Goal: Obtain resource: Obtain resource

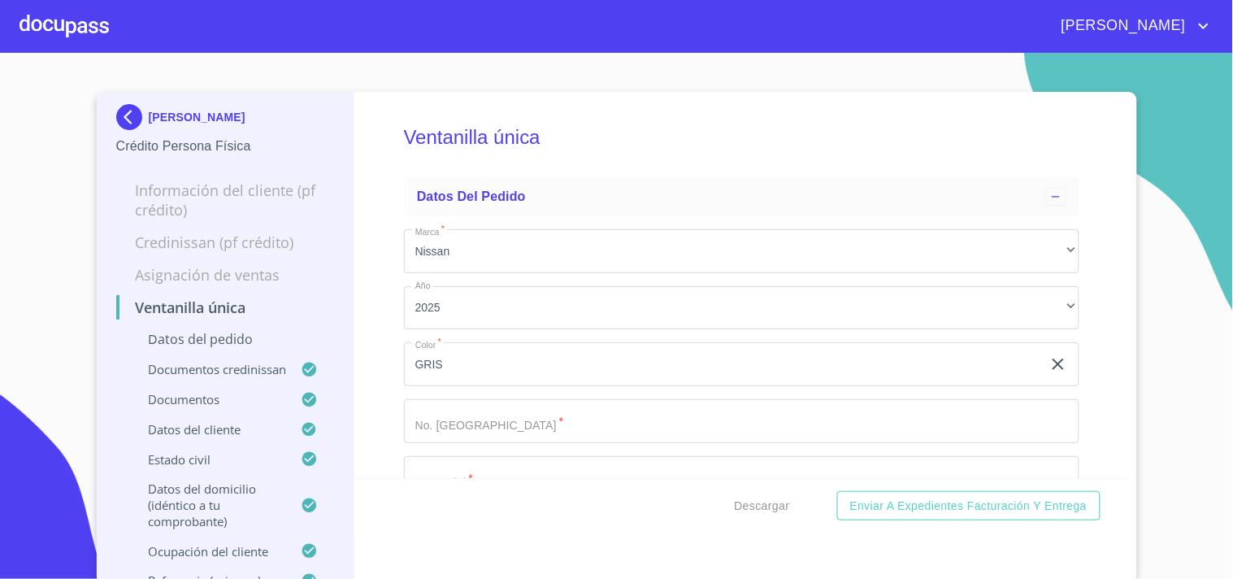
click at [84, 11] on div at bounding box center [64, 26] width 89 height 52
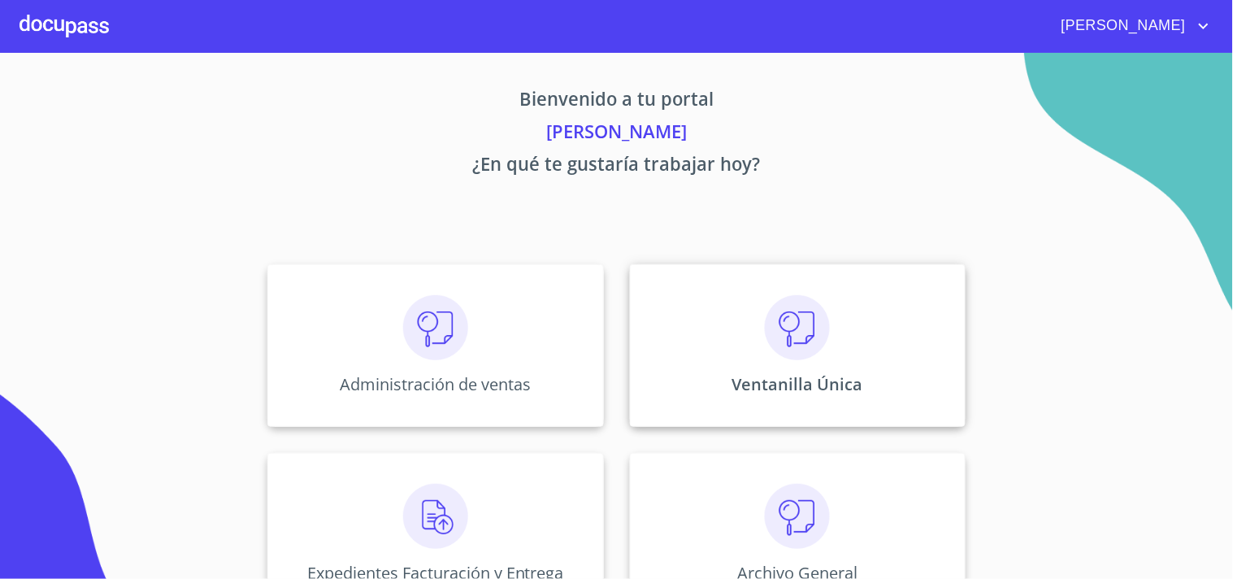
click at [857, 354] on div "Ventanilla Única" at bounding box center [798, 345] width 336 height 163
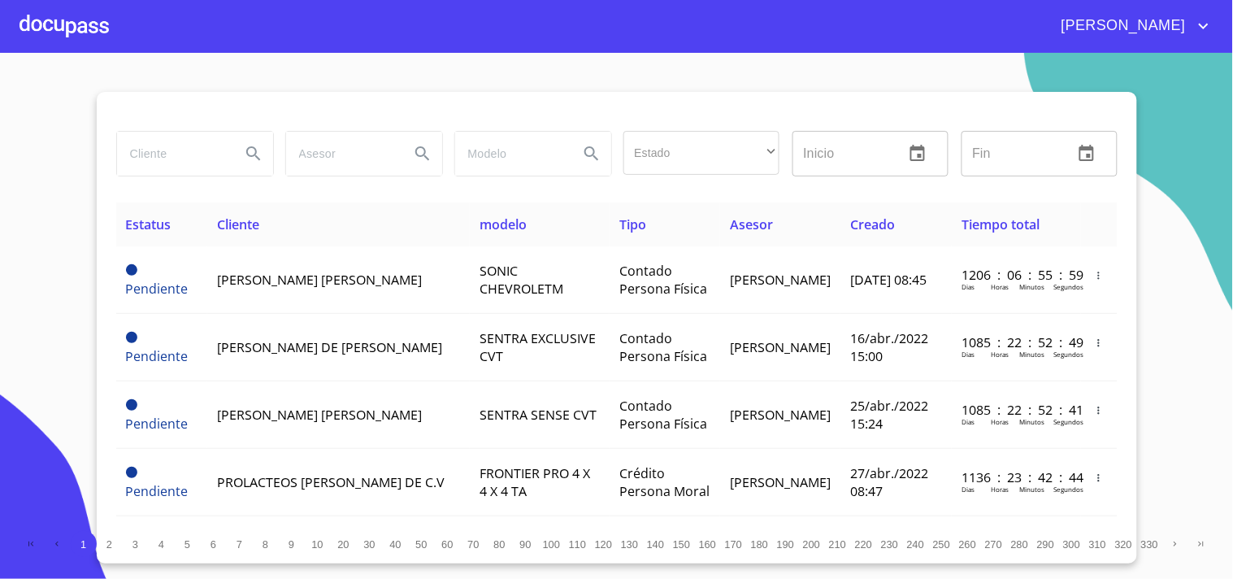
click at [173, 167] on input "search" at bounding box center [172, 154] width 111 height 44
type input "f"
type input "[PERSON_NAME]"
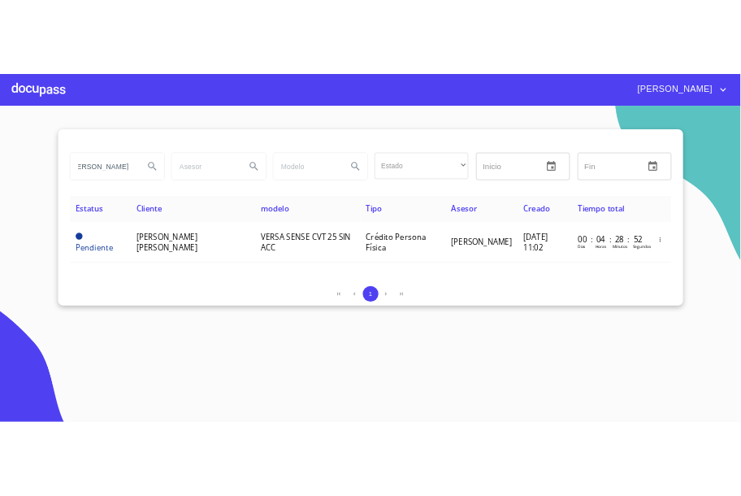
scroll to position [0, 0]
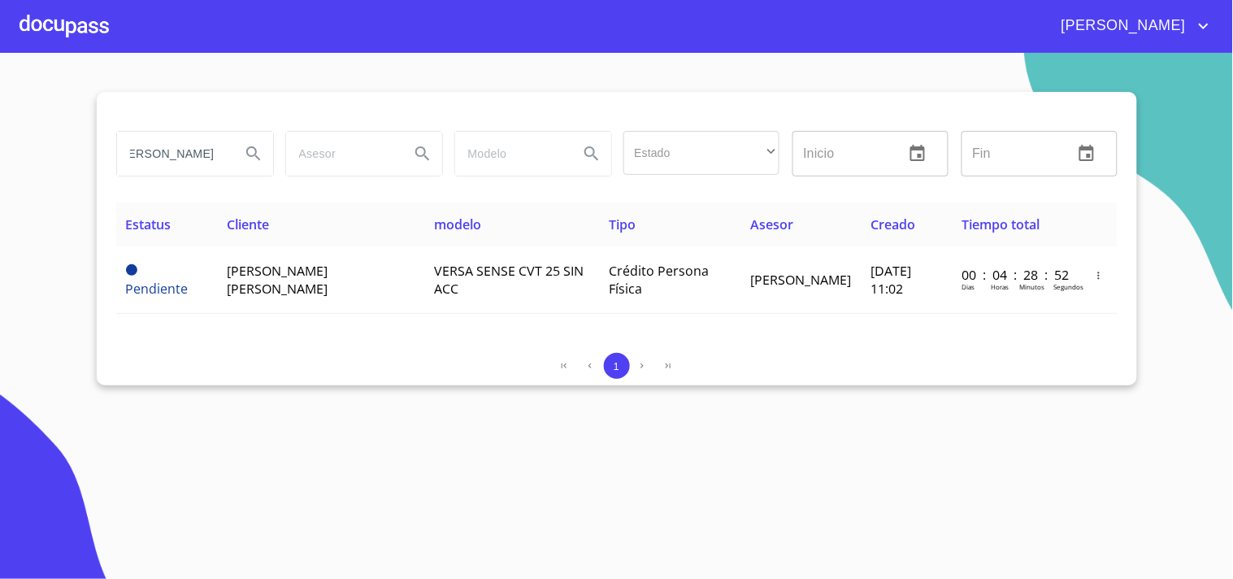
click at [336, 319] on div "Estatus Cliente modelo Tipo Asesor Creado Tiempo total Pendiente [PERSON_NAME] …" at bounding box center [616, 270] width 1001 height 137
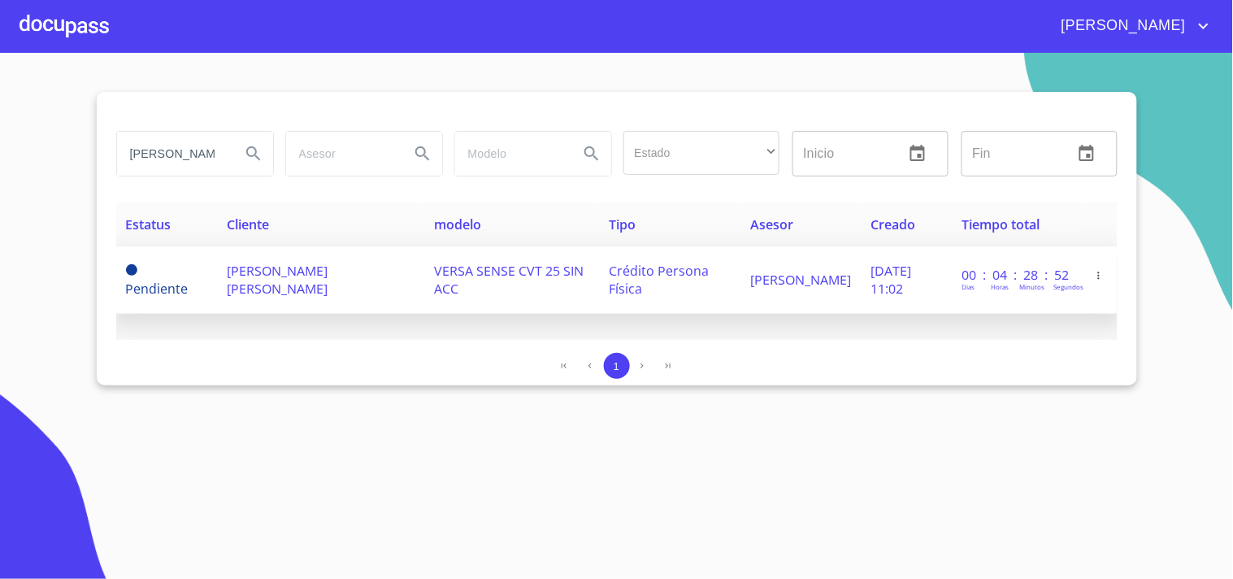
click at [344, 290] on td "[PERSON_NAME] [PERSON_NAME]" at bounding box center [321, 279] width 207 height 67
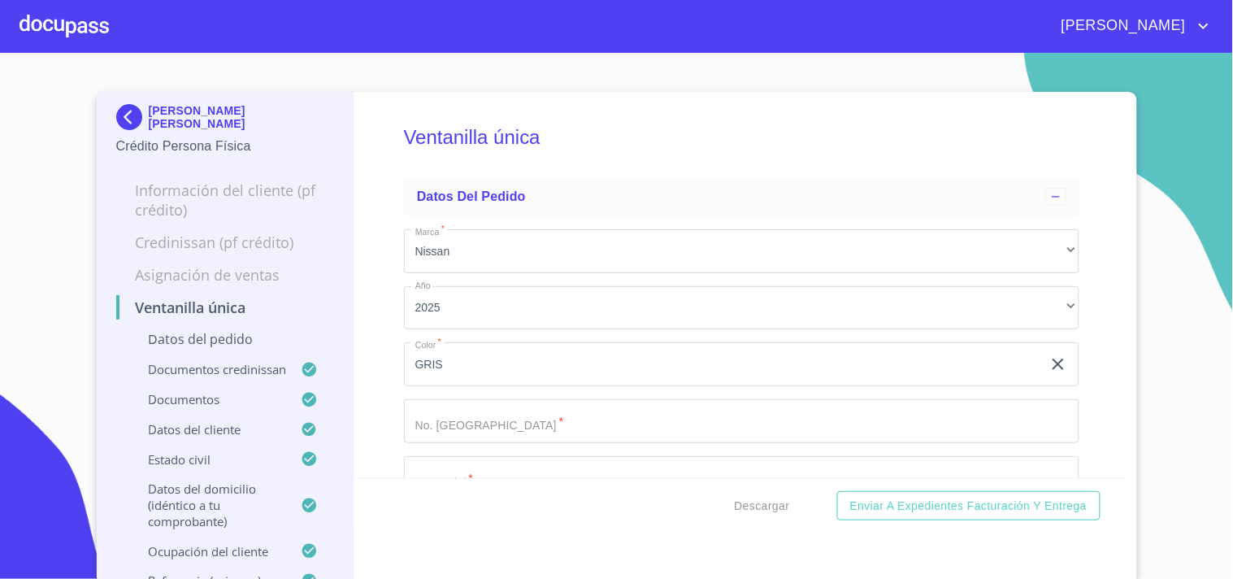
click at [737, 527] on div "Descargar Enviar a Expedientes Facturación y Entrega" at bounding box center [741, 505] width 775 height 55
click at [743, 510] on span "Descargar" at bounding box center [762, 506] width 55 height 20
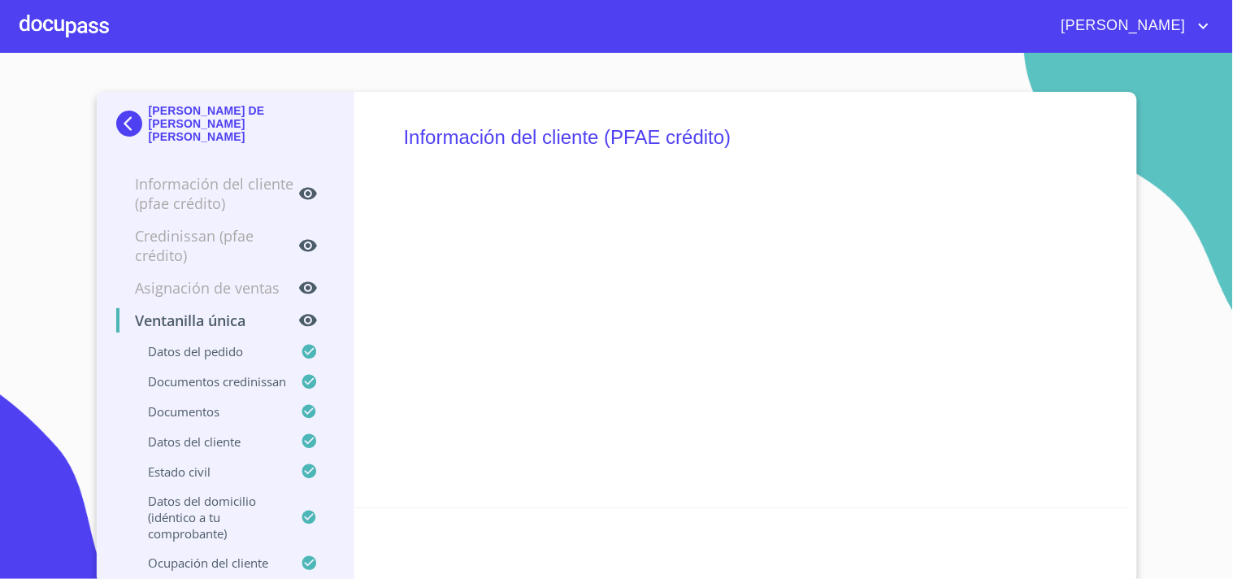
click at [65, 38] on div at bounding box center [64, 26] width 89 height 52
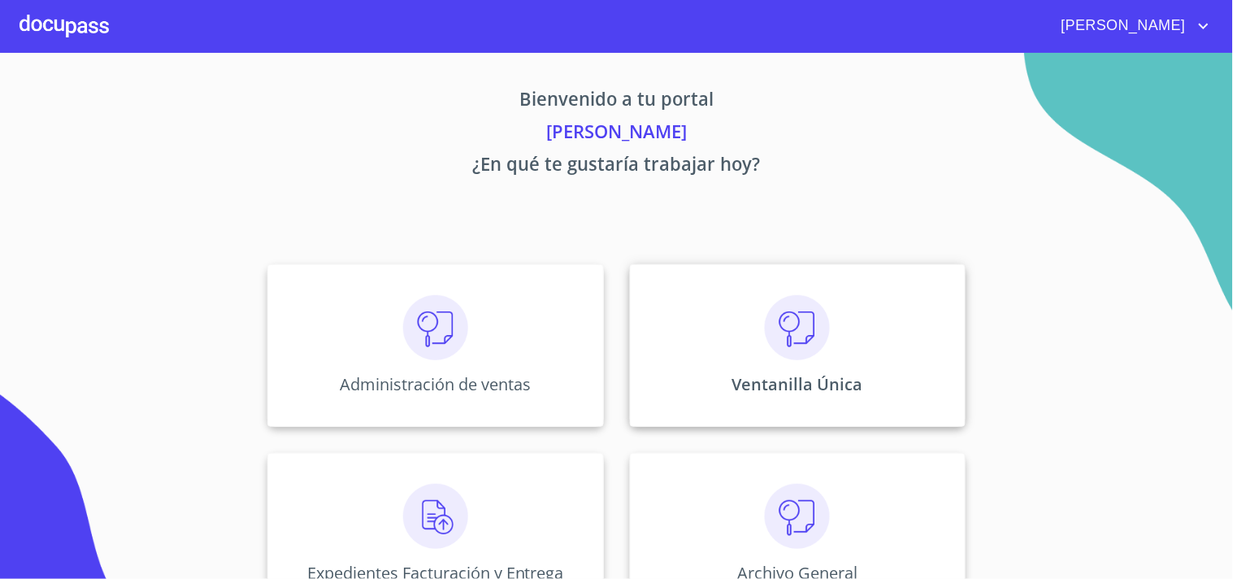
click at [832, 317] on div "Ventanilla Única" at bounding box center [798, 345] width 336 height 163
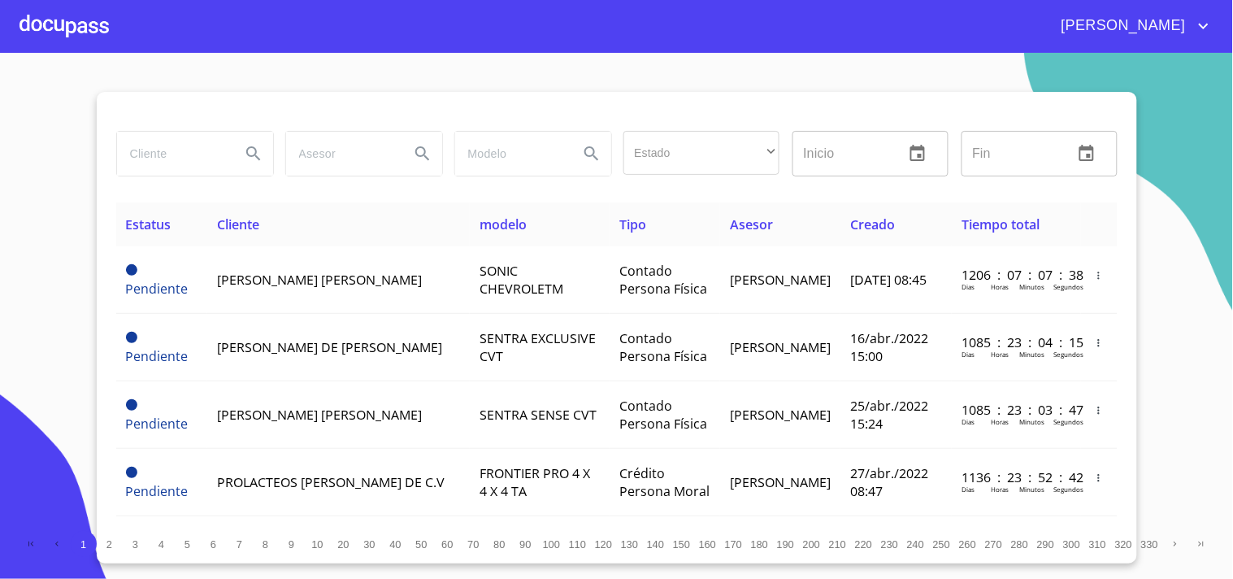
click at [168, 147] on input "search" at bounding box center [172, 154] width 111 height 44
type input "[PERSON_NAME]"
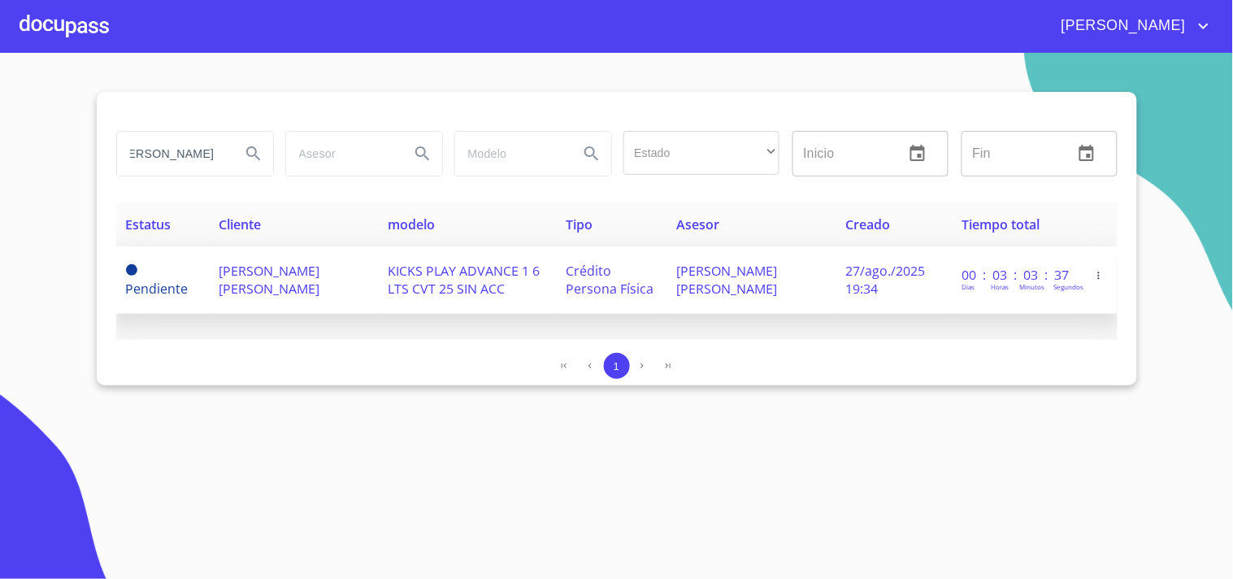
scroll to position [0, 0]
click at [453, 287] on span "KICKS PLAY ADVANCE 1 6 LTS CVT 25 SIN ACC" at bounding box center [464, 280] width 152 height 36
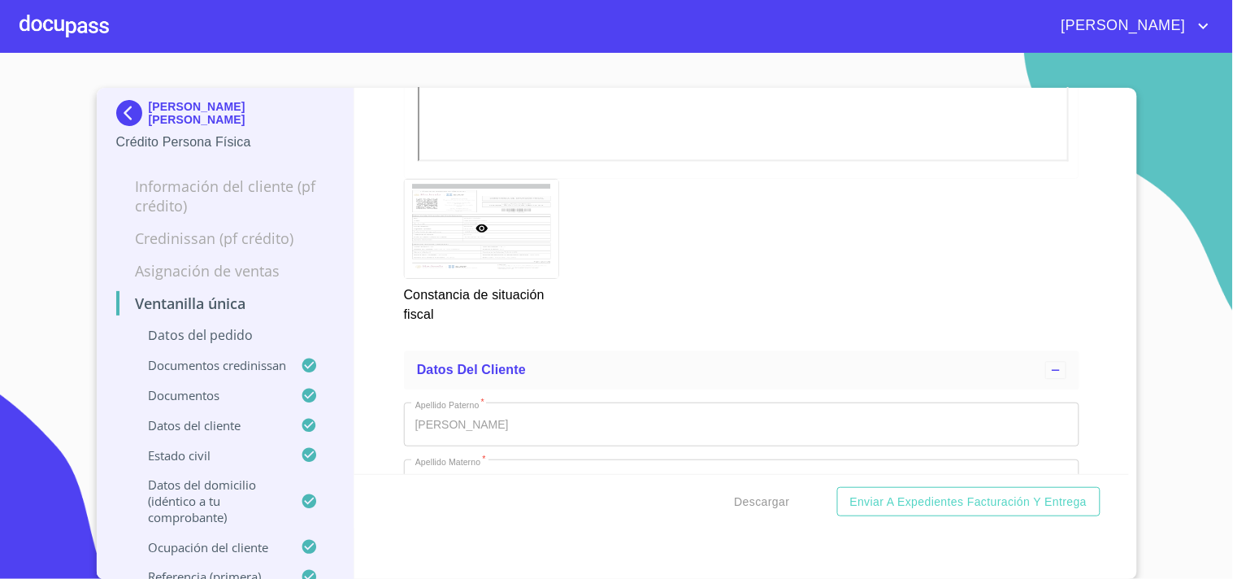
scroll to position [5689, 0]
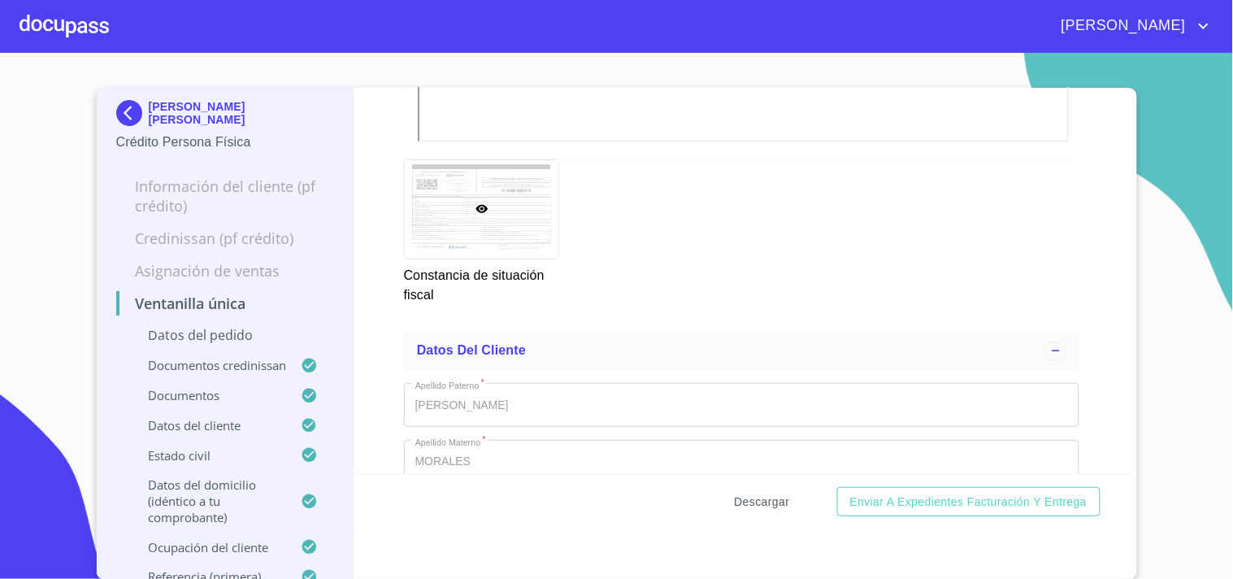
click at [764, 494] on span "Descargar" at bounding box center [762, 502] width 55 height 20
click at [67, 27] on div at bounding box center [64, 26] width 89 height 52
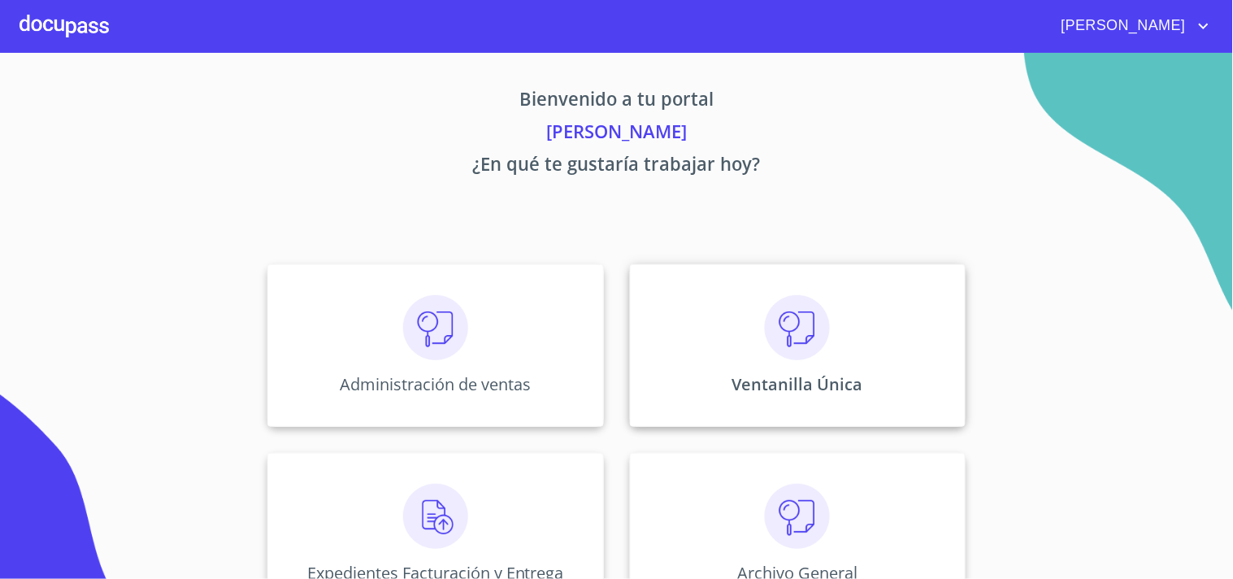
click at [793, 319] on img at bounding box center [797, 327] width 65 height 65
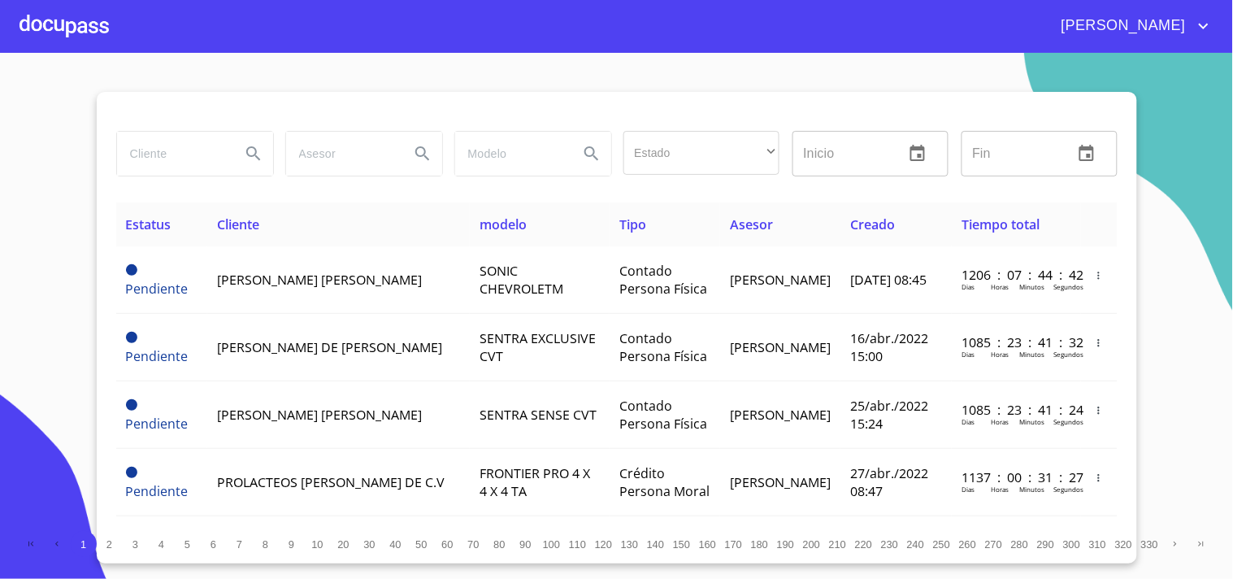
click at [193, 145] on input "search" at bounding box center [172, 154] width 111 height 44
type input "s"
type input "[PERSON_NAME]"
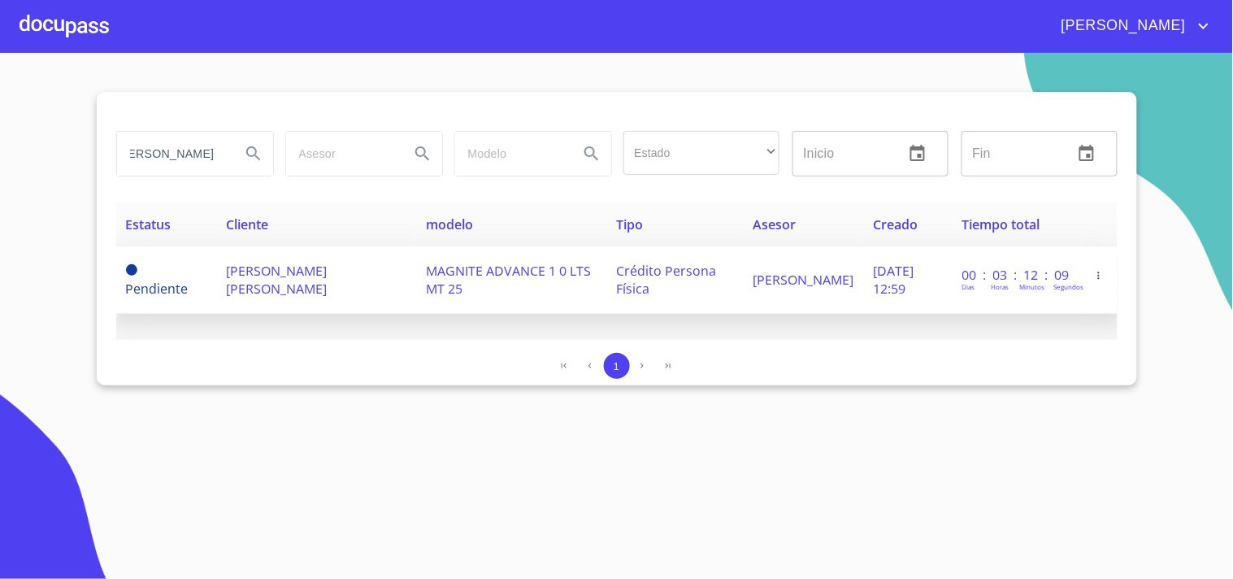
click at [334, 260] on td "[PERSON_NAME] [PERSON_NAME]" at bounding box center [316, 279] width 200 height 67
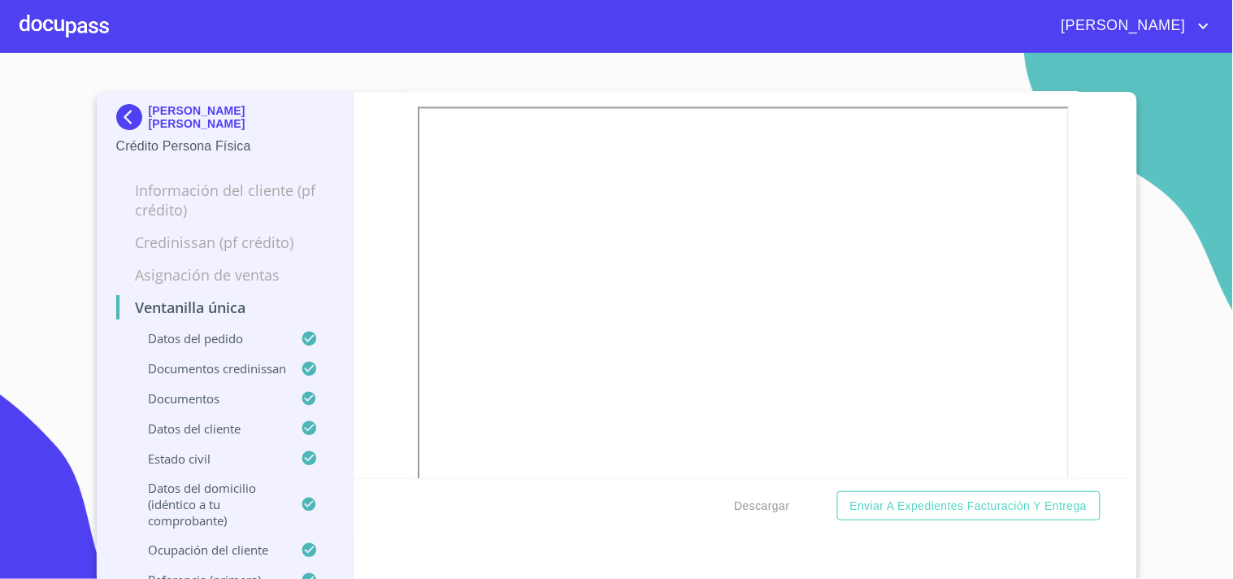
scroll to position [5738, 0]
click at [744, 506] on span "Descargar" at bounding box center [762, 506] width 55 height 20
